Goal: Task Accomplishment & Management: Use online tool/utility

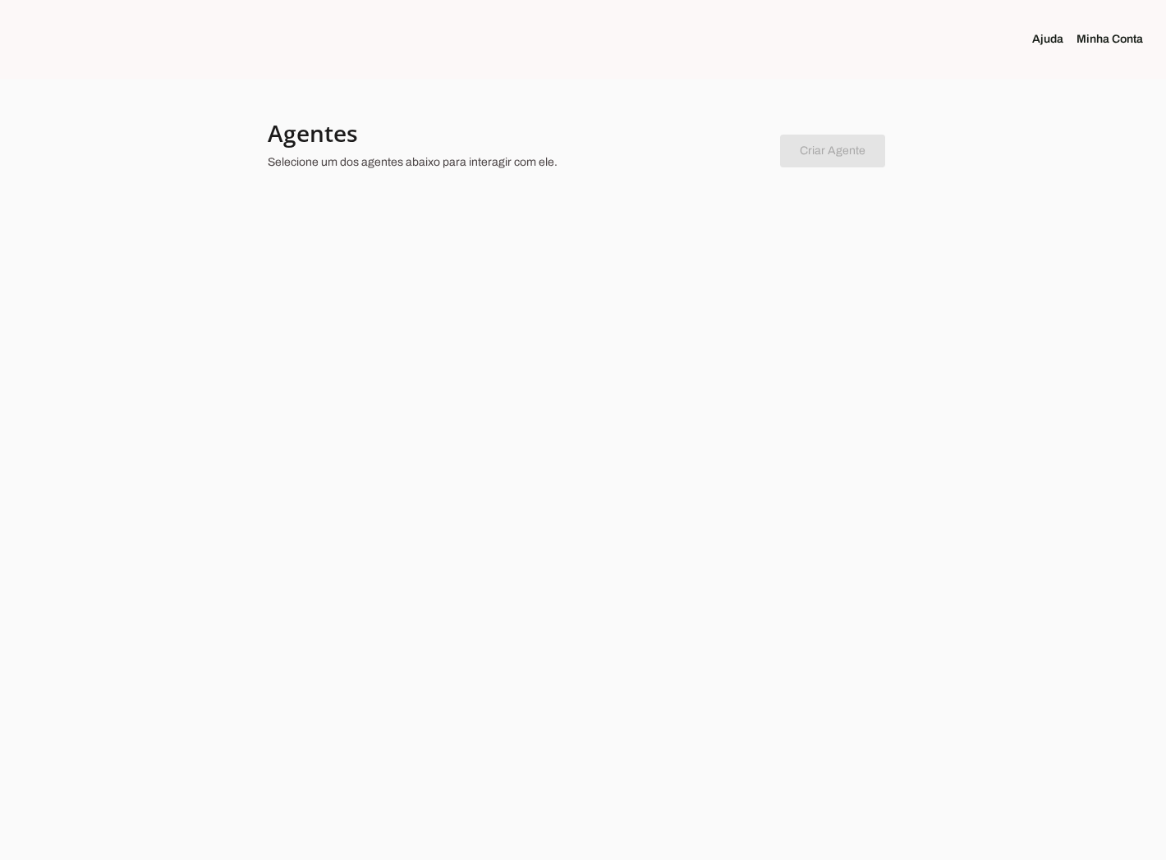
click at [709, 285] on div at bounding box center [583, 430] width 1166 height 860
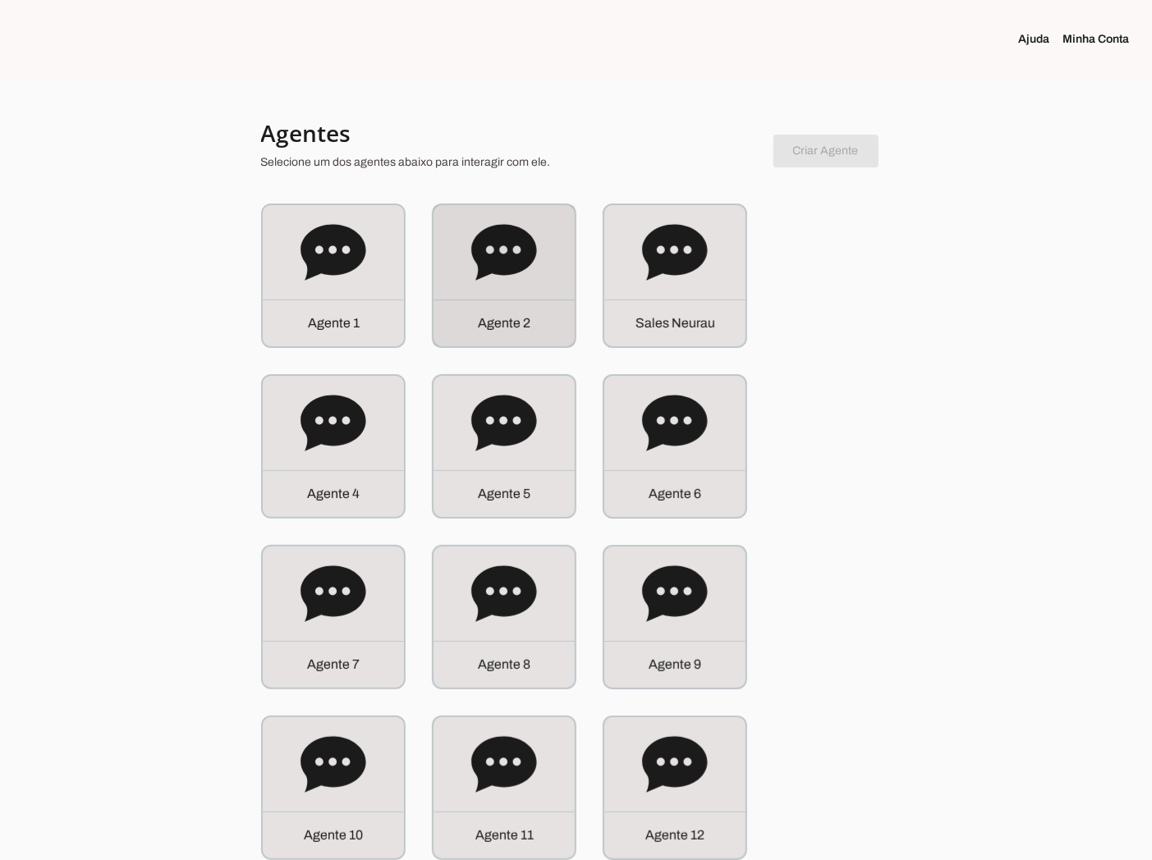
click at [538, 260] on div "Agente 2" at bounding box center [503, 275] width 141 height 141
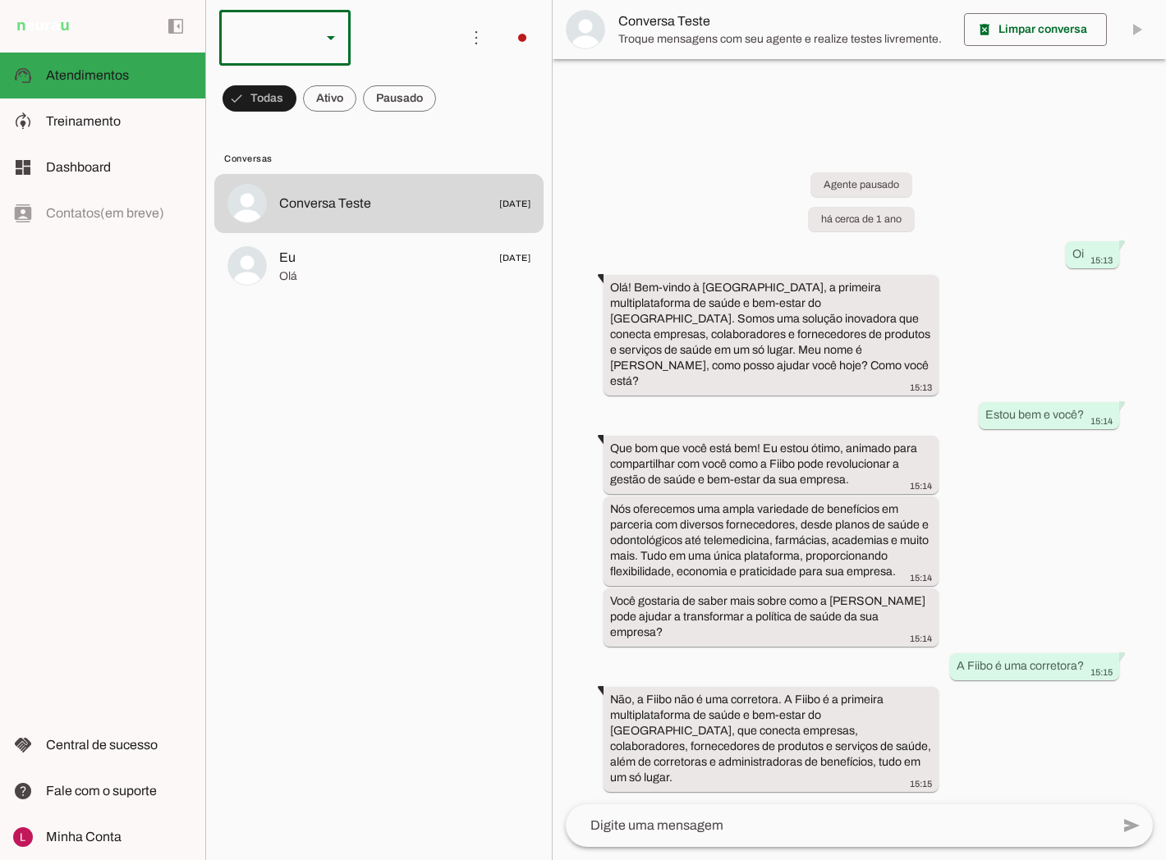
click at [305, 17] on div at bounding box center [263, 38] width 89 height 56
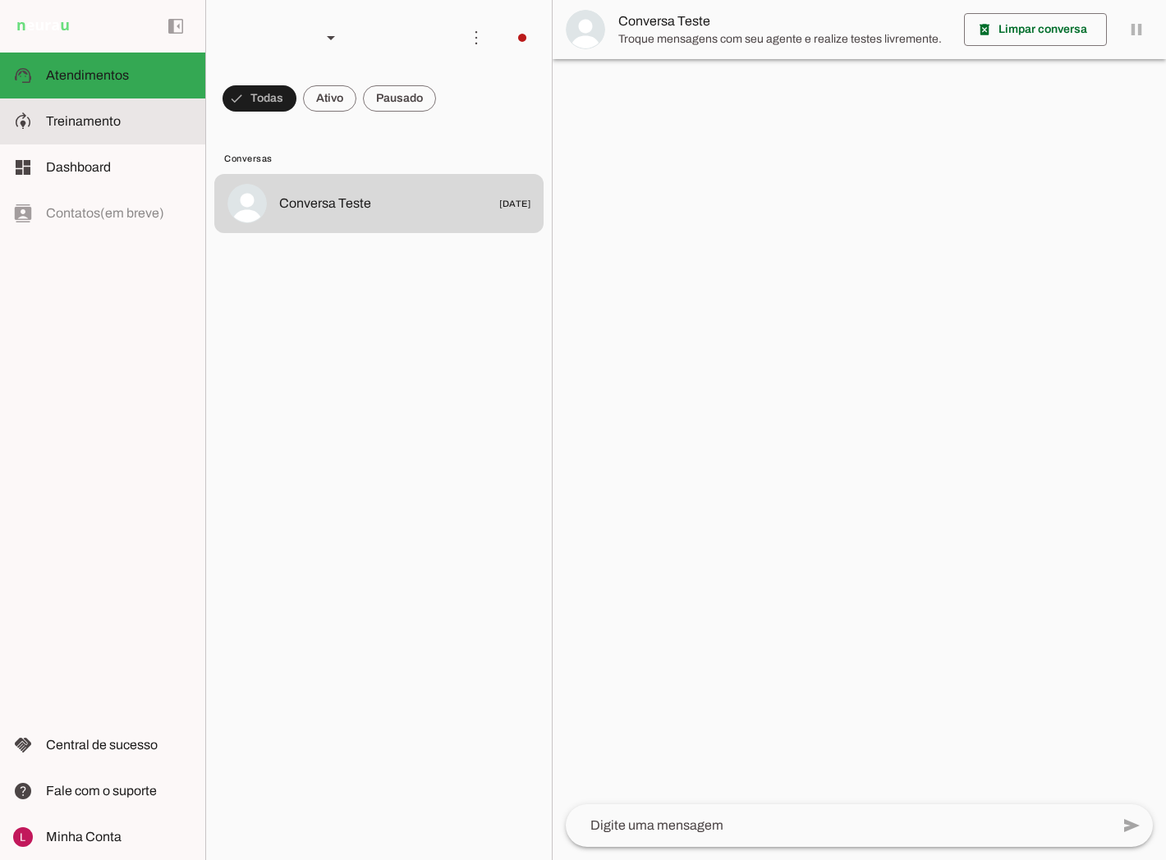
click at [90, 114] on span "Treinamento" at bounding box center [83, 121] width 75 height 14
